Goal: Transaction & Acquisition: Purchase product/service

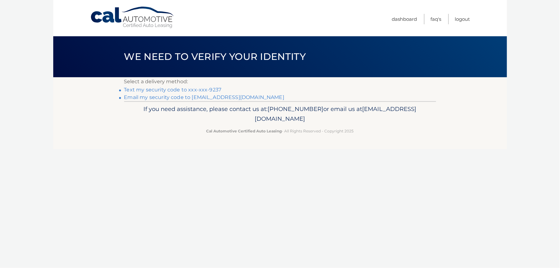
click at [200, 91] on link "Text my security code to xxx-xxx-9237" at bounding box center [172, 90] width 97 height 6
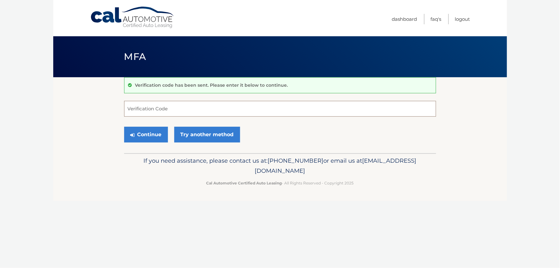
click at [176, 112] on input "Verification Code" at bounding box center [280, 109] width 312 height 16
type input "261727"
click at [147, 134] on button "Continue" at bounding box center [146, 135] width 44 height 16
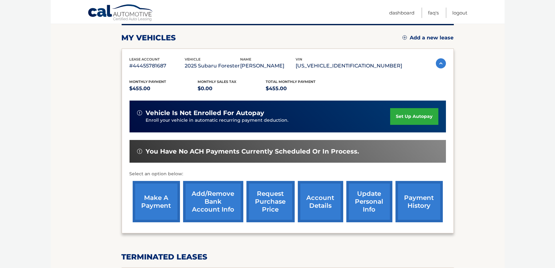
scroll to position [101, 0]
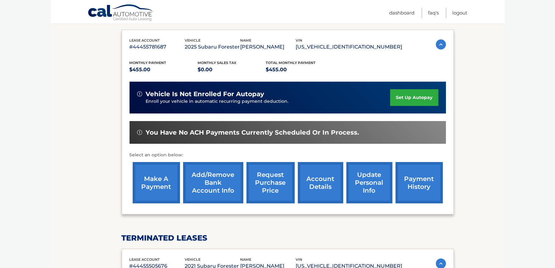
click at [151, 184] on link "make a payment" at bounding box center [156, 182] width 47 height 41
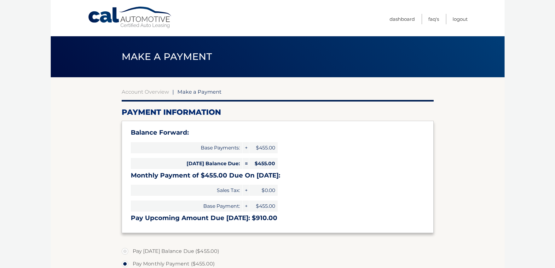
select select "ZDlmMzU5NzEtZDlkMS00ZDU2LWE0NmMtZmQ4NzI3MWVmNDk1"
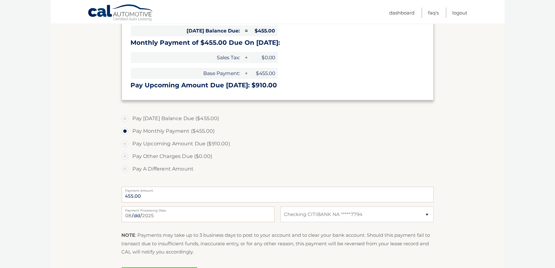
scroll to position [133, 0]
click at [124, 119] on label "Pay Today's Balance Due ($455.00)" at bounding box center [278, 118] width 312 height 13
click at [124, 119] on input "Pay Today's Balance Due ($455.00)" at bounding box center [127, 117] width 6 height 10
radio input "true"
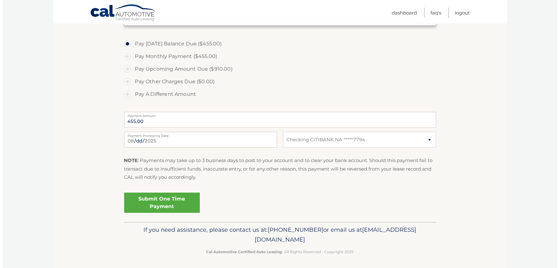
scroll to position [209, 0]
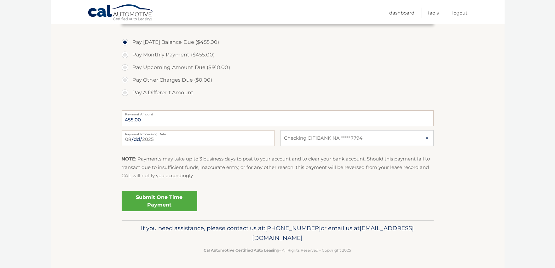
click at [154, 203] on link "Submit One Time Payment" at bounding box center [160, 201] width 76 height 20
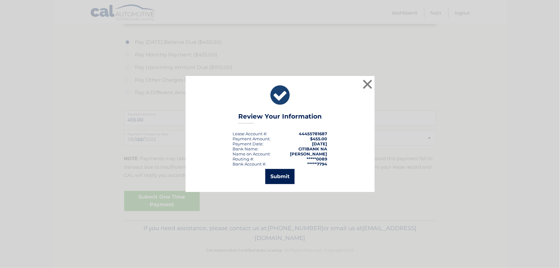
click at [280, 180] on button "Submit" at bounding box center [279, 176] width 29 height 15
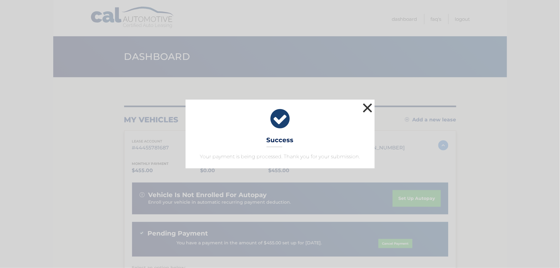
click at [367, 108] on button "×" at bounding box center [367, 107] width 13 height 13
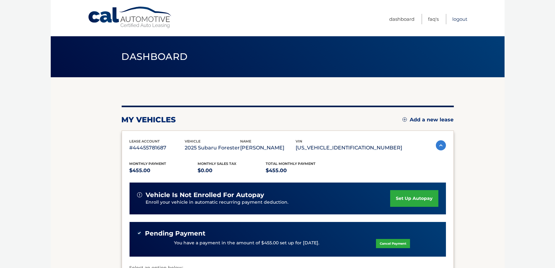
click at [459, 17] on link "Logout" at bounding box center [459, 19] width 15 height 10
